Goal: Obtain resource: Download file/media

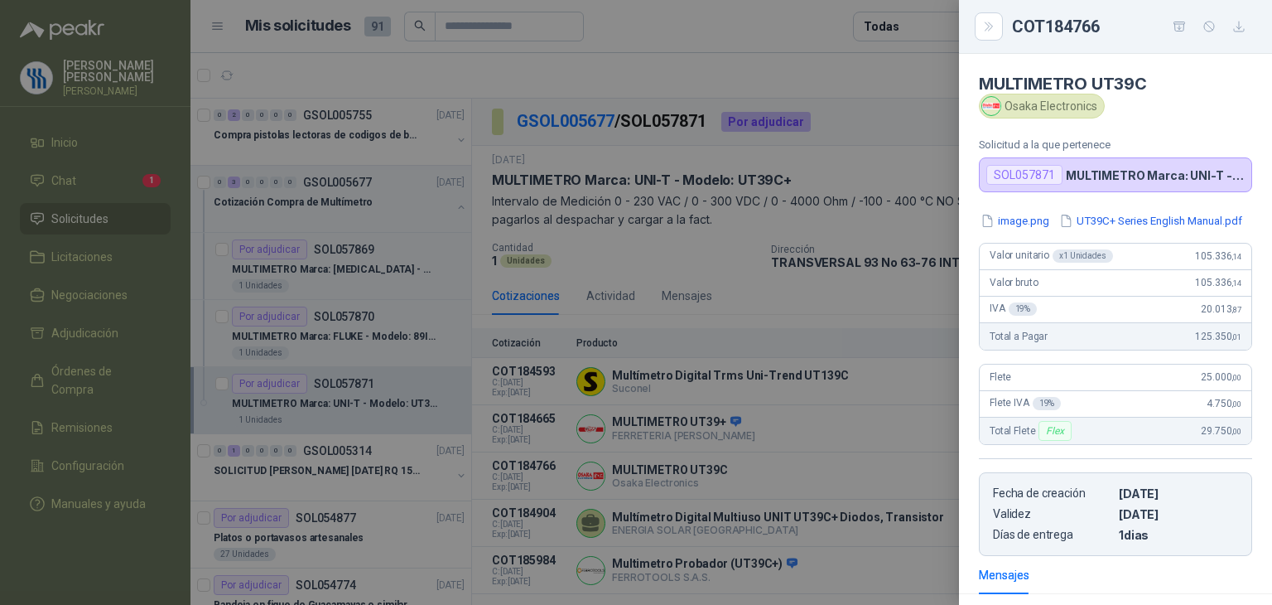
click at [1080, 109] on div "Osaka Electronics" at bounding box center [1042, 106] width 126 height 25
drag, startPoint x: 1096, startPoint y: 107, endPoint x: 1007, endPoint y: 110, distance: 89.5
click at [1007, 113] on div "Osaka Electronics" at bounding box center [1042, 106] width 126 height 25
copy div "Osaka Electronics"
click at [1058, 229] on button "UT39C+ Series English Manual.pdf" at bounding box center [1151, 220] width 186 height 17
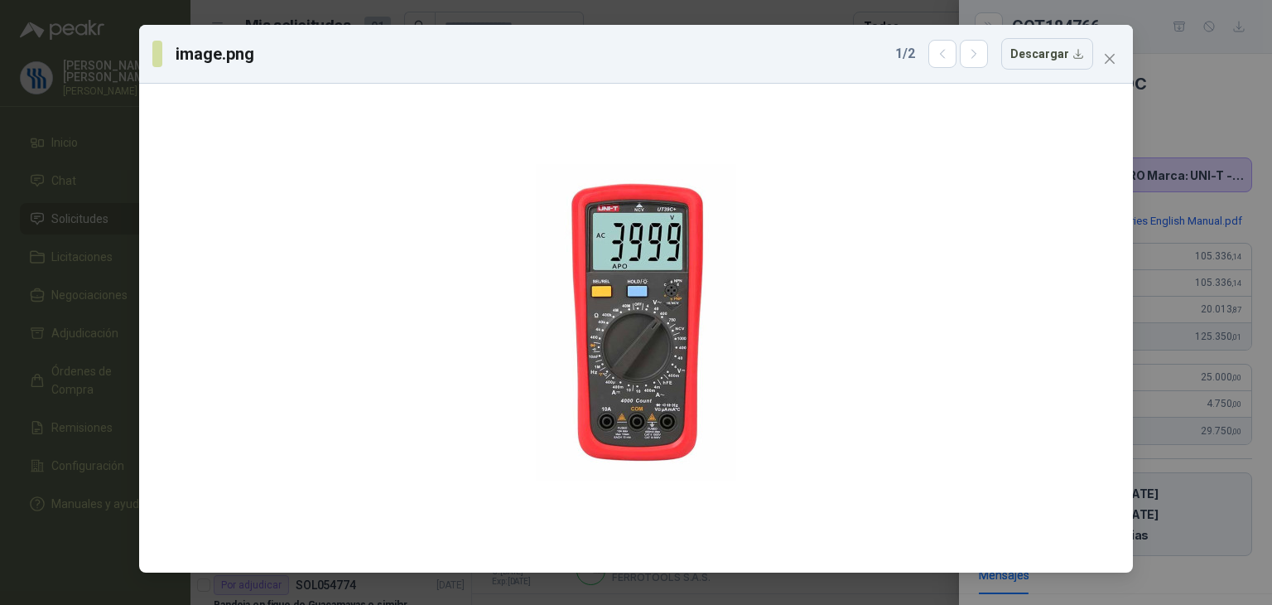
click at [1202, 137] on div "image.png 1 / 2 Descargar" at bounding box center [636, 302] width 1272 height 605
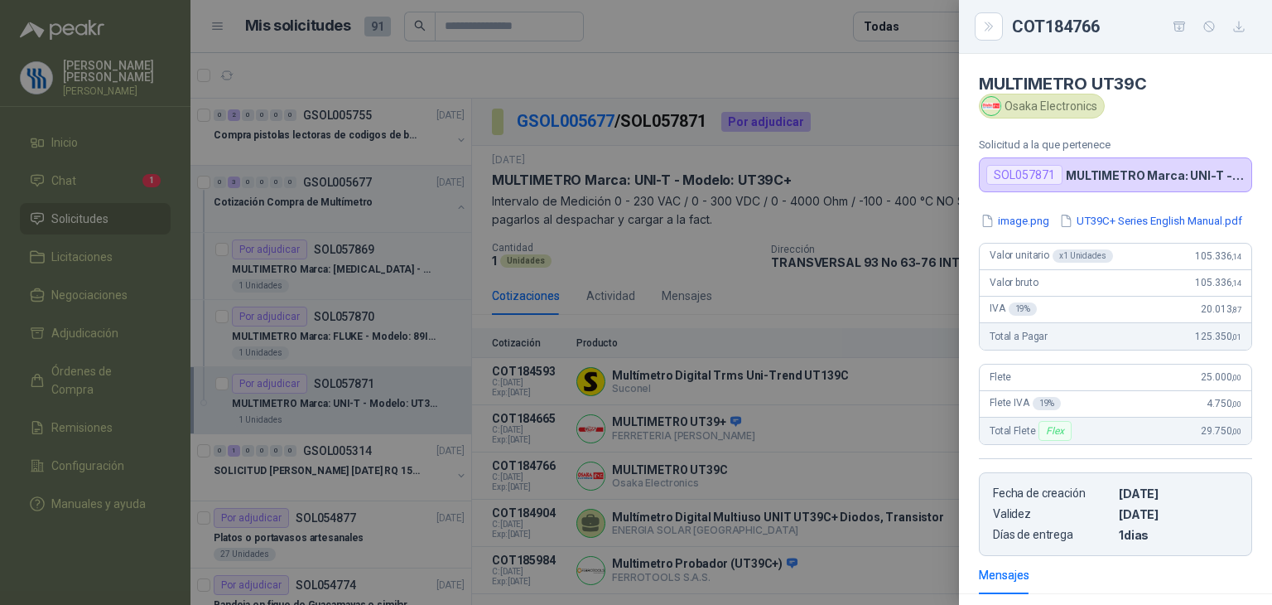
click at [810, 277] on div at bounding box center [636, 302] width 1272 height 605
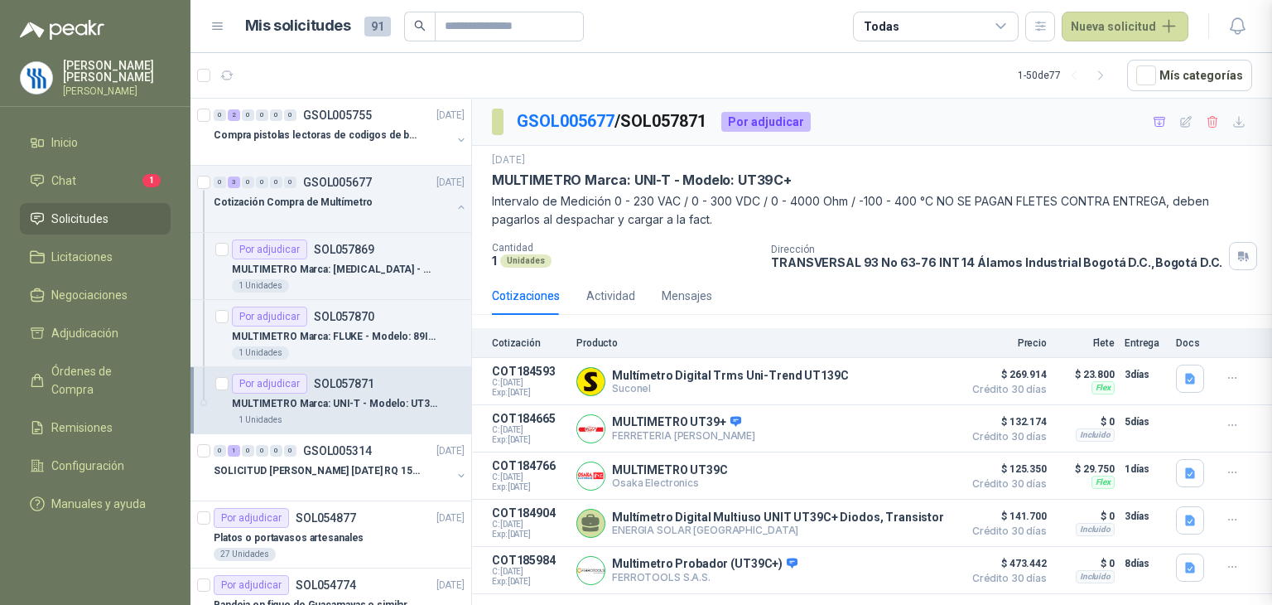
scroll to position [248, 0]
click at [913, 521] on button "Detalles" at bounding box center [915, 523] width 78 height 22
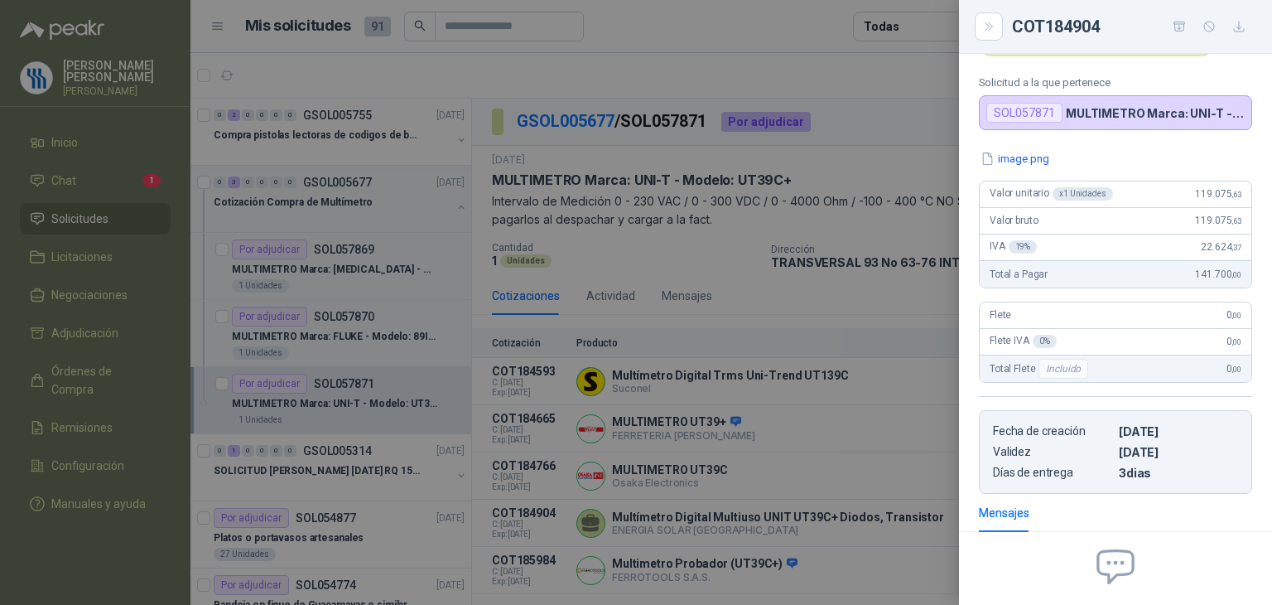
scroll to position [0, 0]
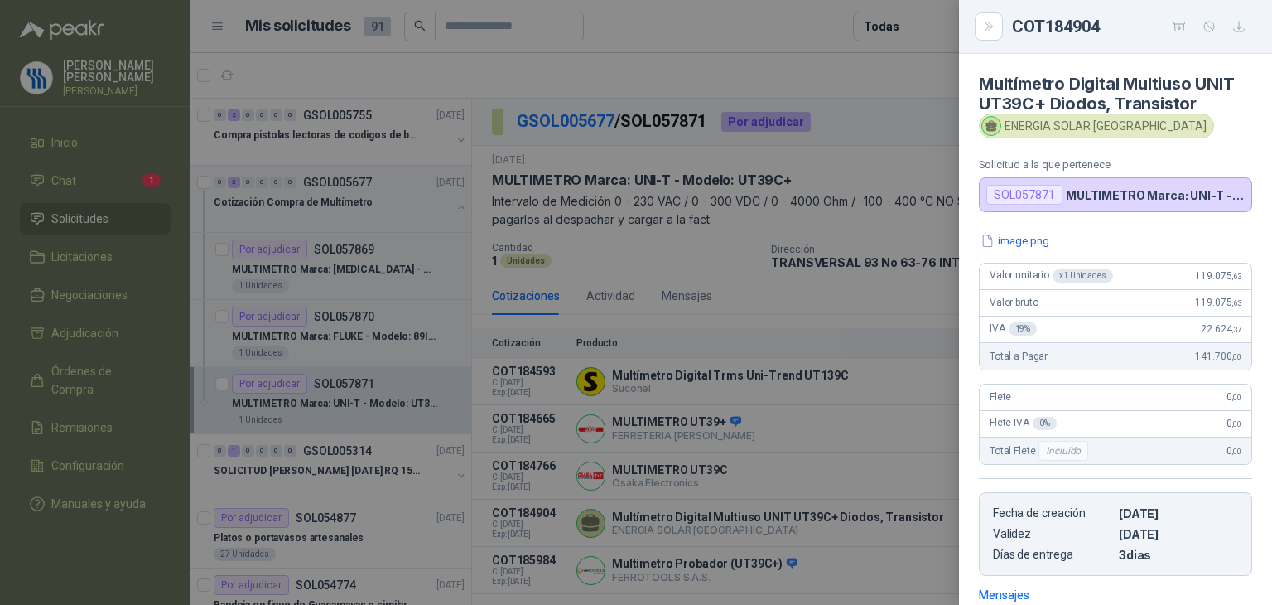
click at [1029, 238] on button "image.png" at bounding box center [1015, 240] width 72 height 17
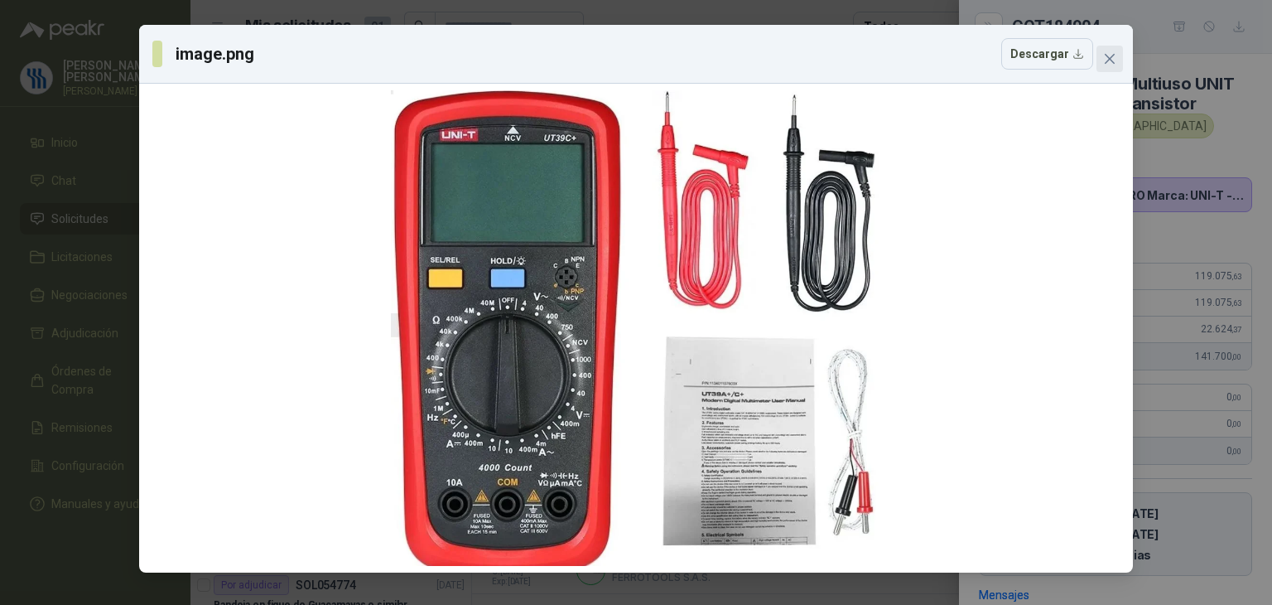
click at [1107, 59] on icon "close" at bounding box center [1109, 58] width 13 height 13
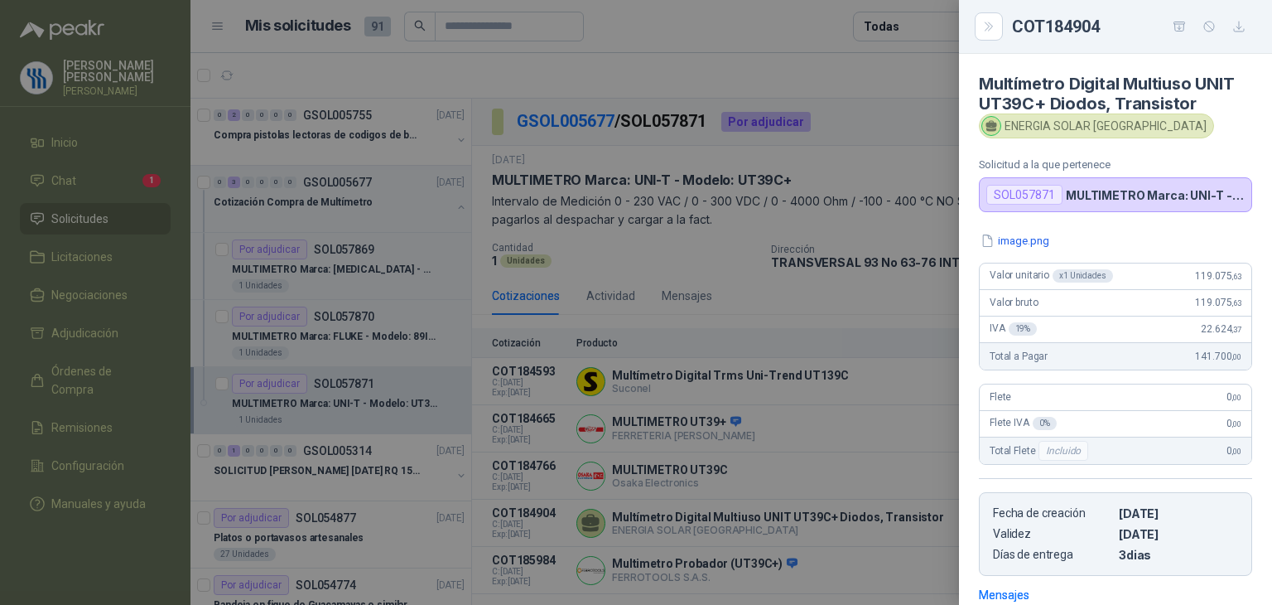
click at [1109, 237] on div "image.png" at bounding box center [1115, 240] width 273 height 17
click at [1224, 100] on h4 "Multímetro Digital Multiuso UNIT UT39C+ Diodos, Transistor" at bounding box center [1115, 94] width 273 height 40
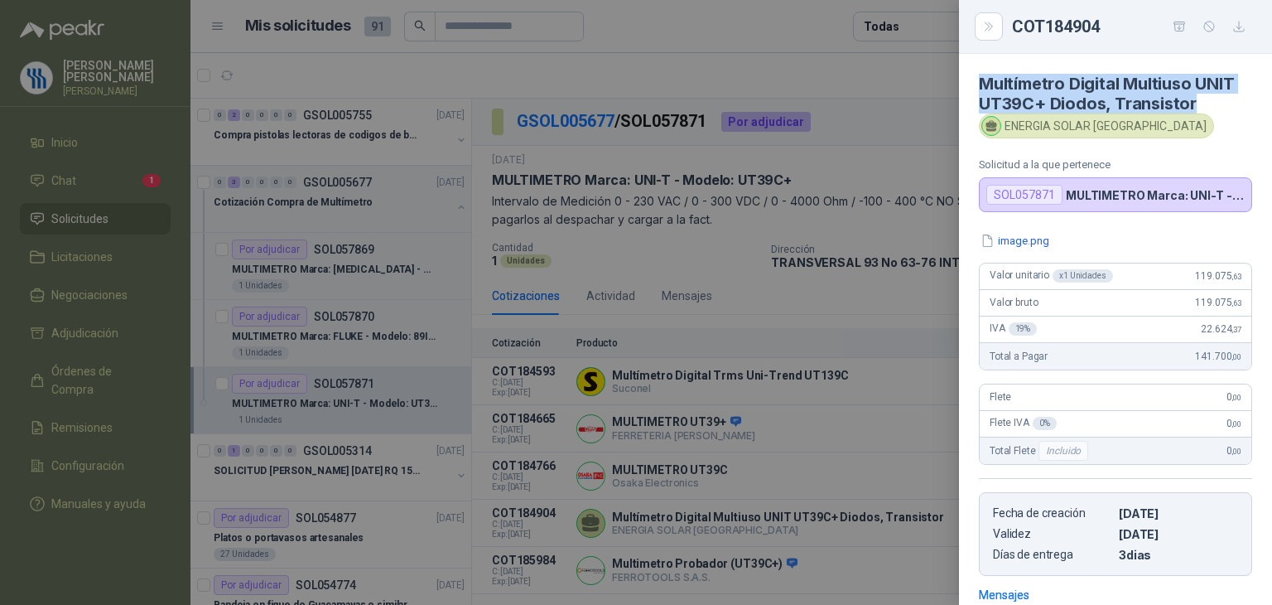
drag, startPoint x: 1206, startPoint y: 104, endPoint x: 974, endPoint y: 86, distance: 232.5
click at [974, 86] on article "Multímetro Digital Multiuso UNIT UT39C+ Diodos, Transistor ENERGIA SOLAR COLOMB…" at bounding box center [1115, 133] width 313 height 158
copy h4 "Multímetro Digital Multiuso UNIT UT39C+ Diodos, Transistor"
